Goal: Information Seeking & Learning: Learn about a topic

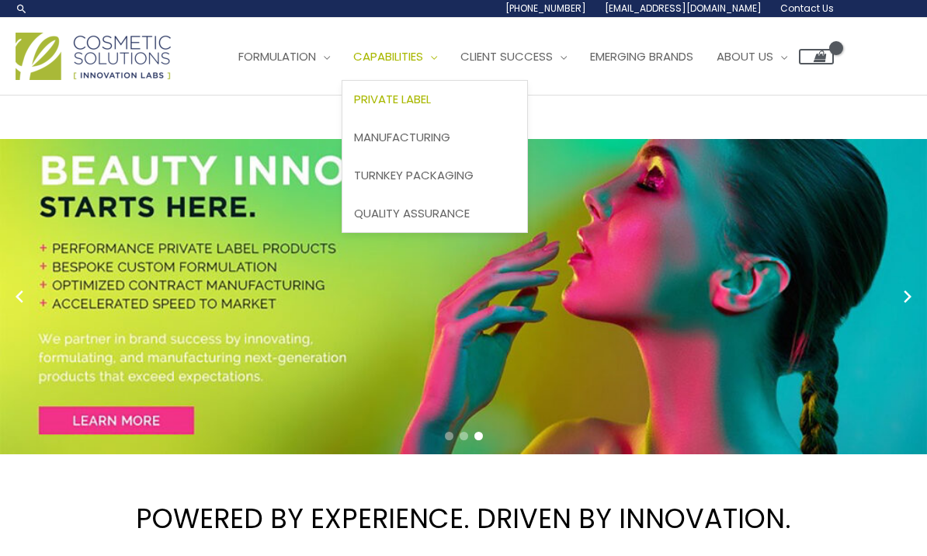
click at [465, 98] on link "Private Label" at bounding box center [435, 100] width 185 height 38
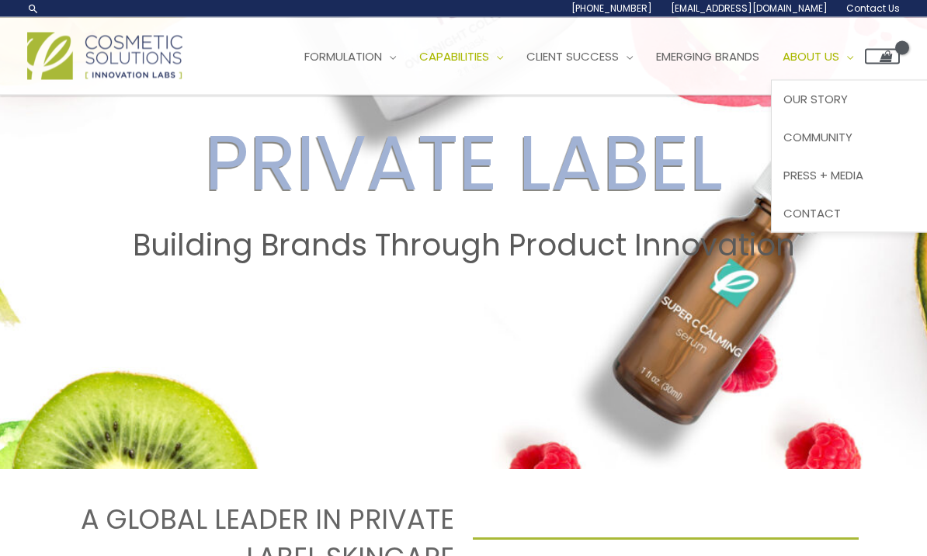
scroll to position [209, 0]
click at [841, 217] on span "Contact" at bounding box center [812, 213] width 57 height 16
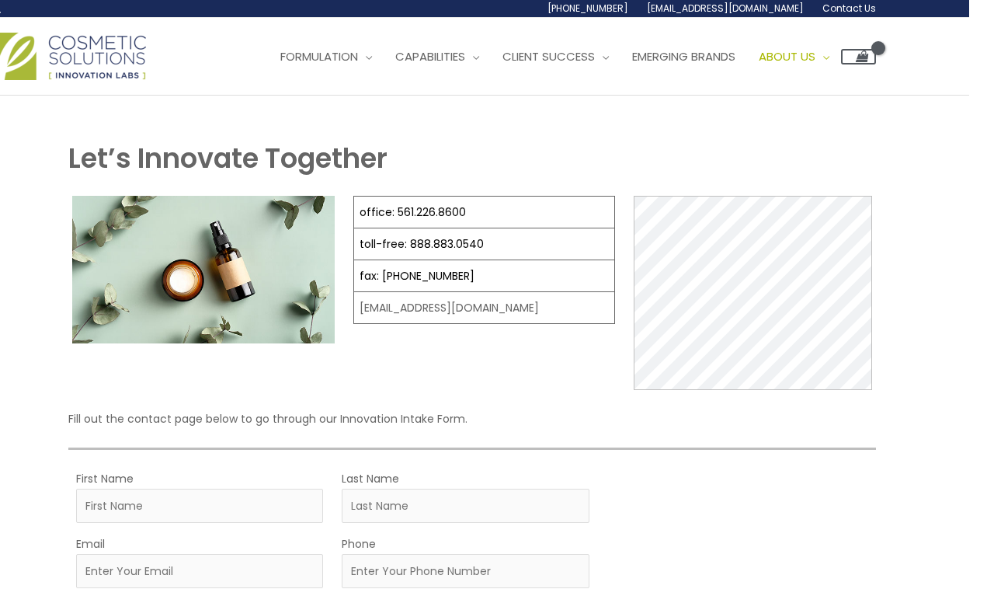
scroll to position [0, 26]
click at [719, 56] on span "Emerging Brands" at bounding box center [683, 56] width 103 height 16
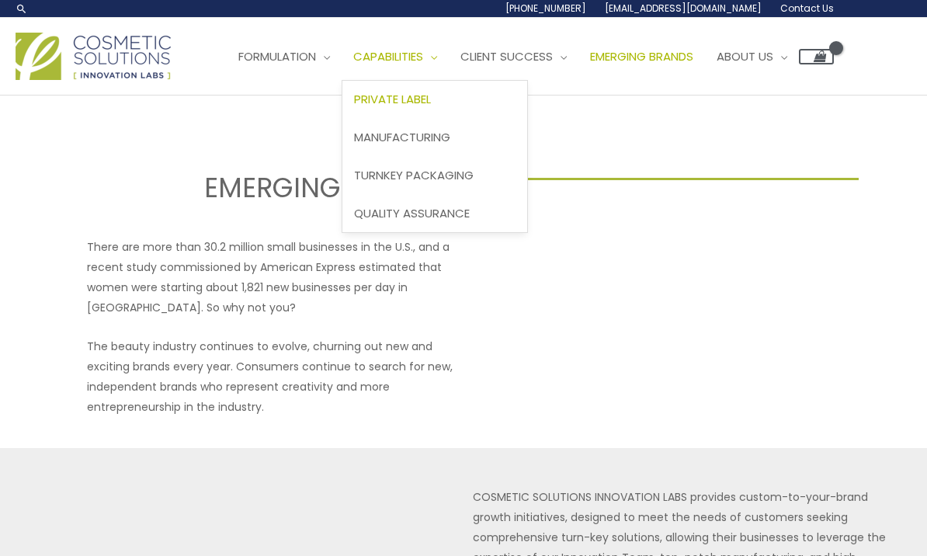
click at [474, 102] on link "Private Label" at bounding box center [435, 100] width 185 height 38
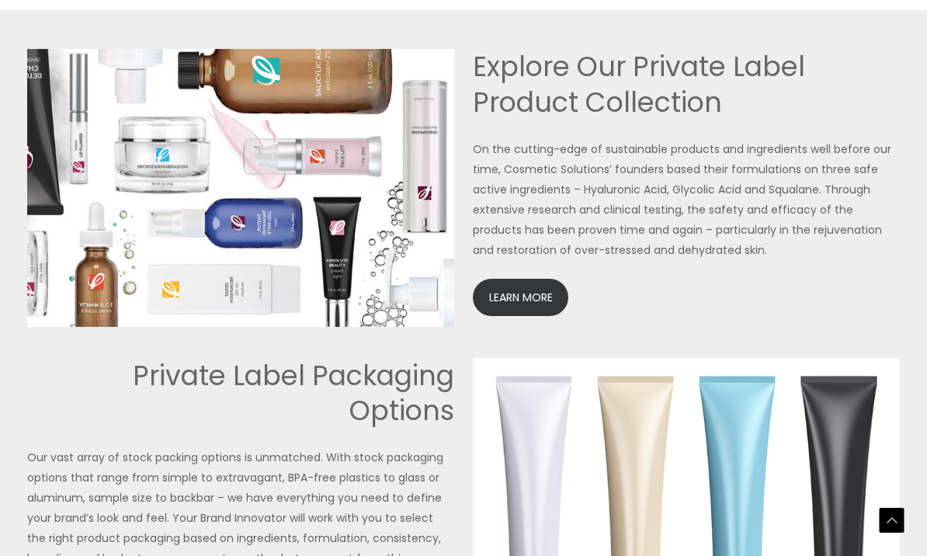
scroll to position [3330, 0]
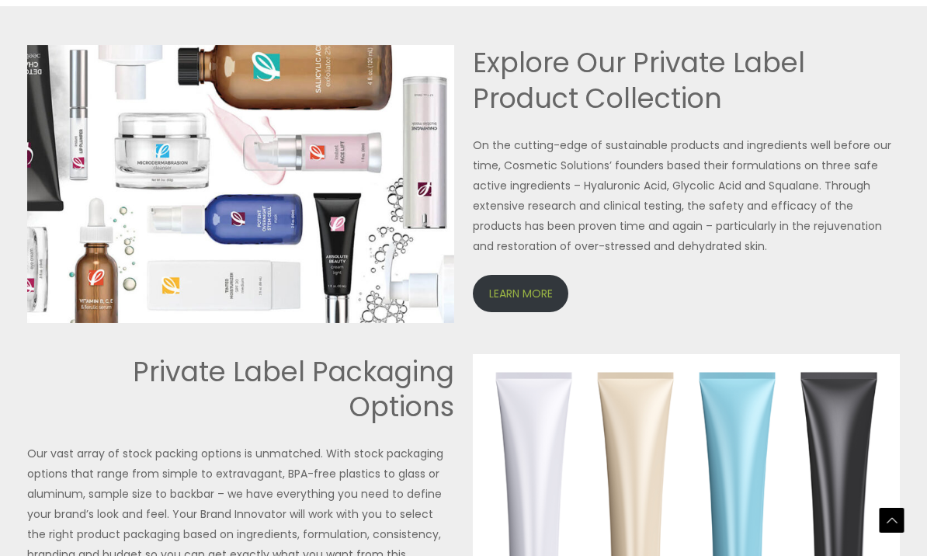
click at [520, 283] on link "LEARN MORE" at bounding box center [521, 295] width 96 height 38
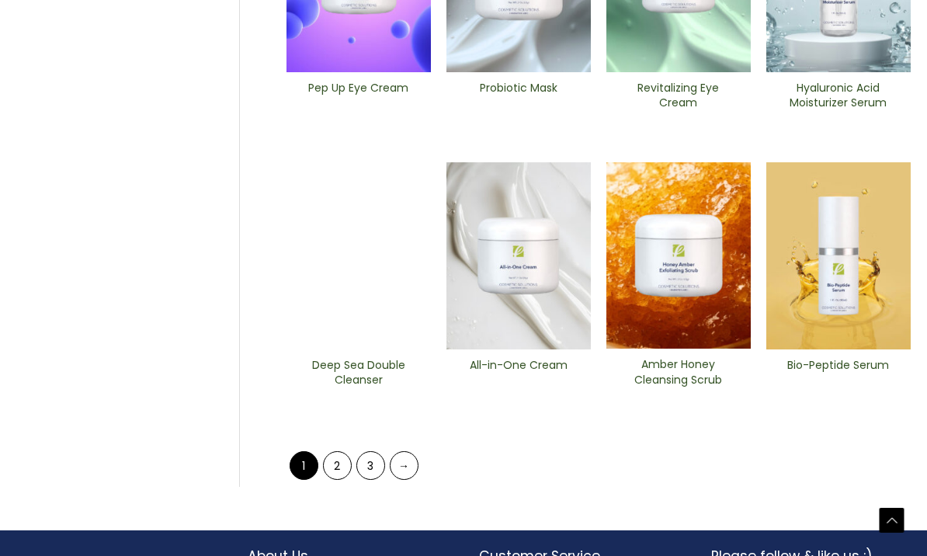
scroll to position [685, 0]
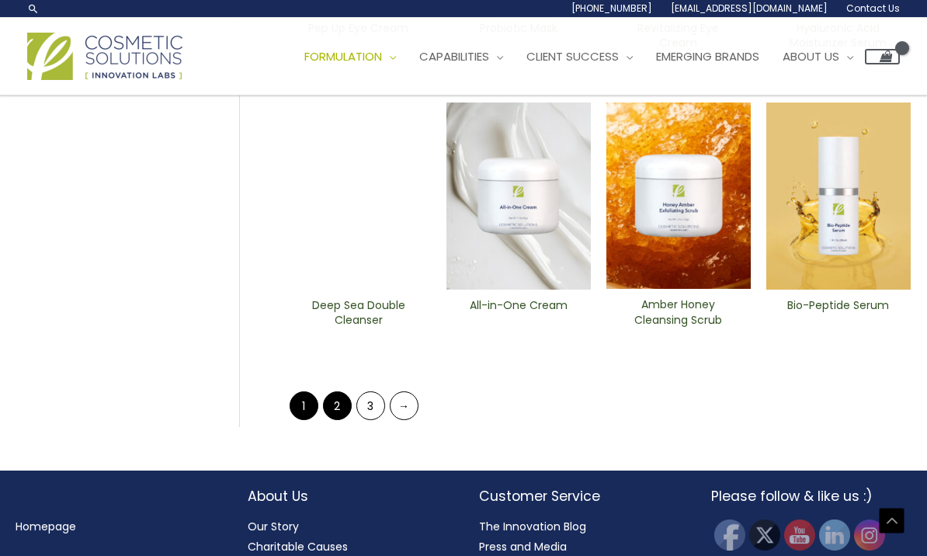
click at [334, 398] on link "2" at bounding box center [337, 405] width 29 height 29
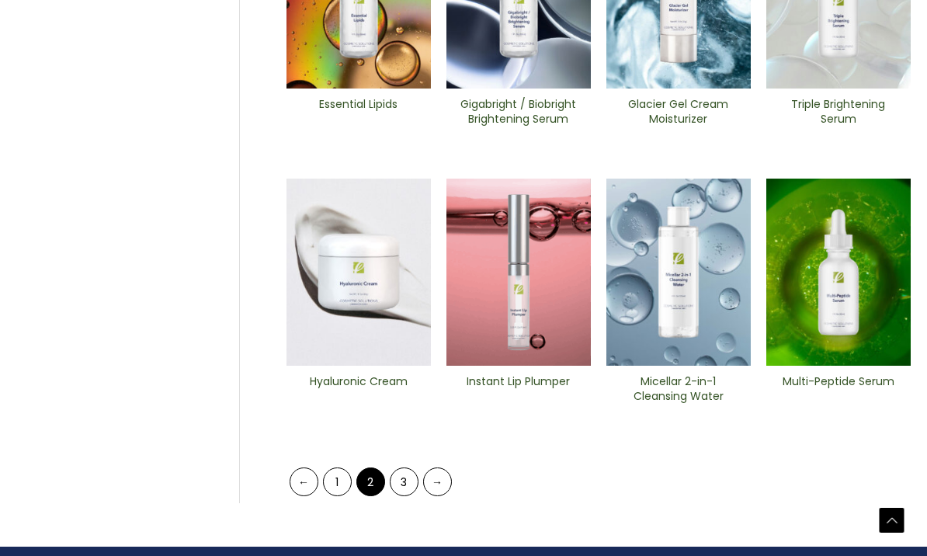
scroll to position [609, 0]
click at [399, 480] on link "3" at bounding box center [404, 482] width 29 height 29
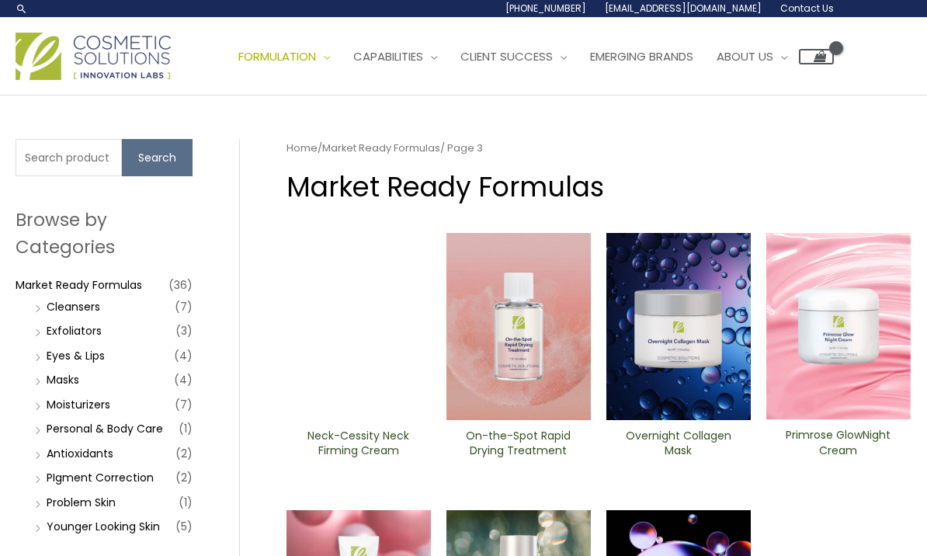
click at [182, 316] on span "(7)" at bounding box center [184, 307] width 18 height 22
click at [152, 301] on li "Cleansers (7)" at bounding box center [112, 307] width 162 height 22
click at [109, 309] on li "Cleansers (7)" at bounding box center [112, 307] width 162 height 22
